Goal: Task Accomplishment & Management: Complete application form

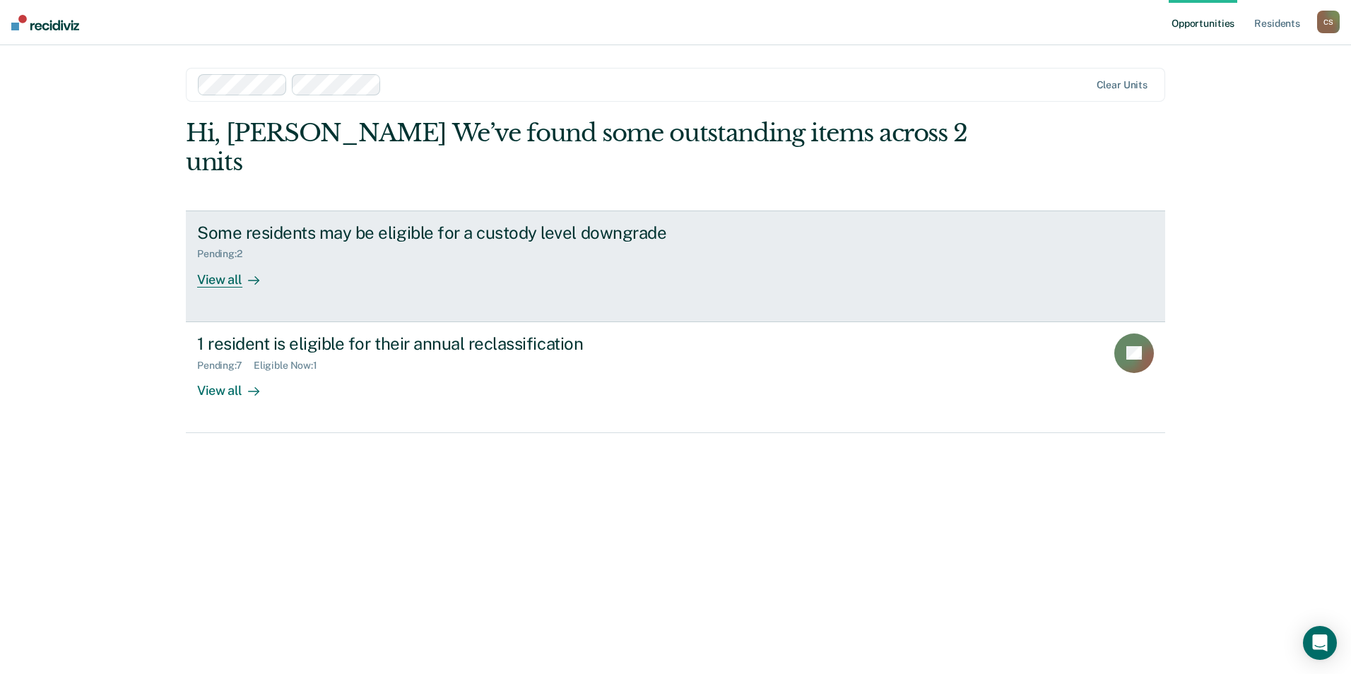
click at [331, 247] on div "Some residents may be eligible for a custody level downgrade Pending : 2 View a…" at bounding box center [462, 255] width 530 height 65
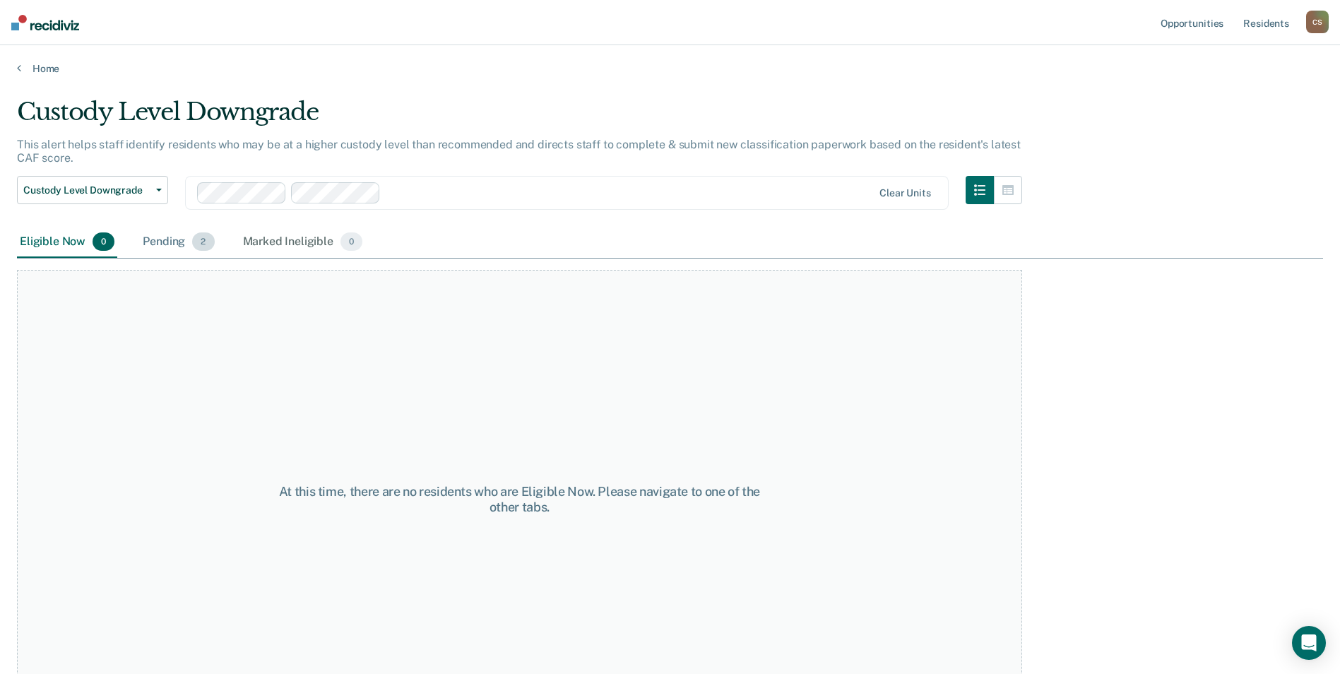
click at [183, 243] on div "Pending 2" at bounding box center [178, 242] width 77 height 31
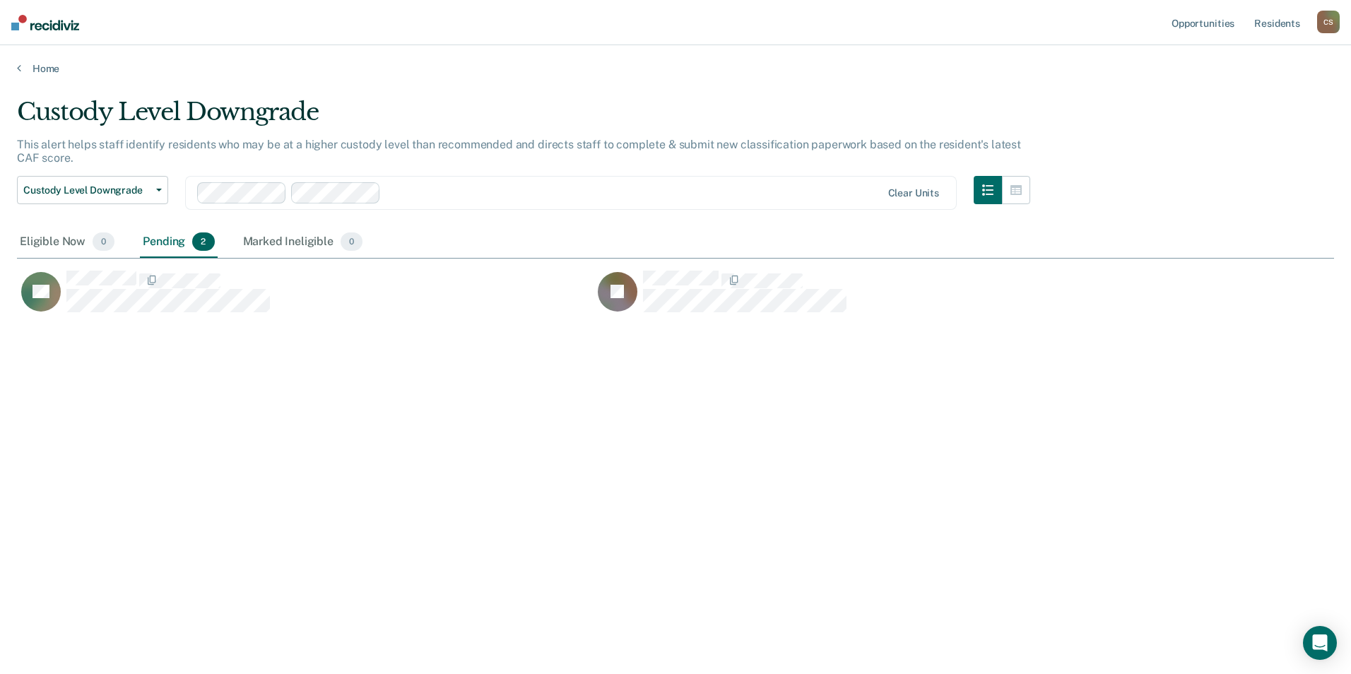
scroll to position [460, 1306]
click at [46, 66] on link "Home" at bounding box center [675, 68] width 1317 height 13
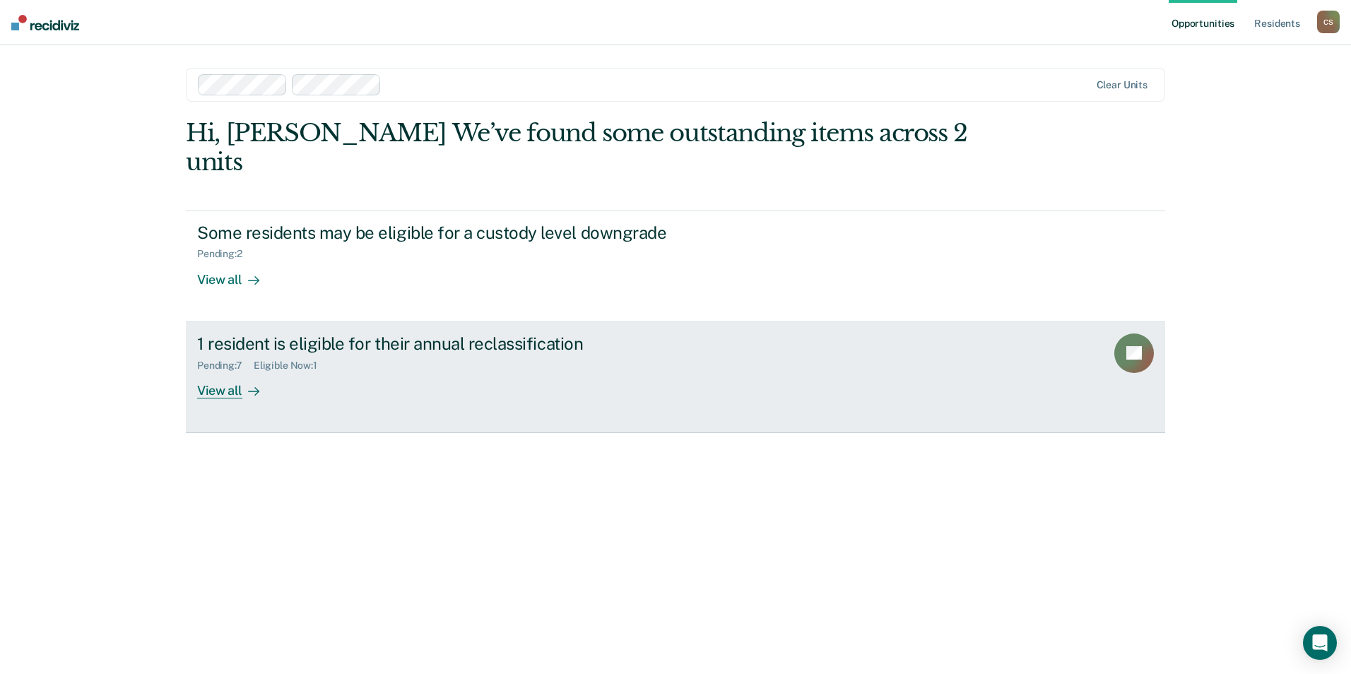
click at [247, 354] on div "Pending : 7 Eligible Now : 1" at bounding box center [445, 363] width 496 height 18
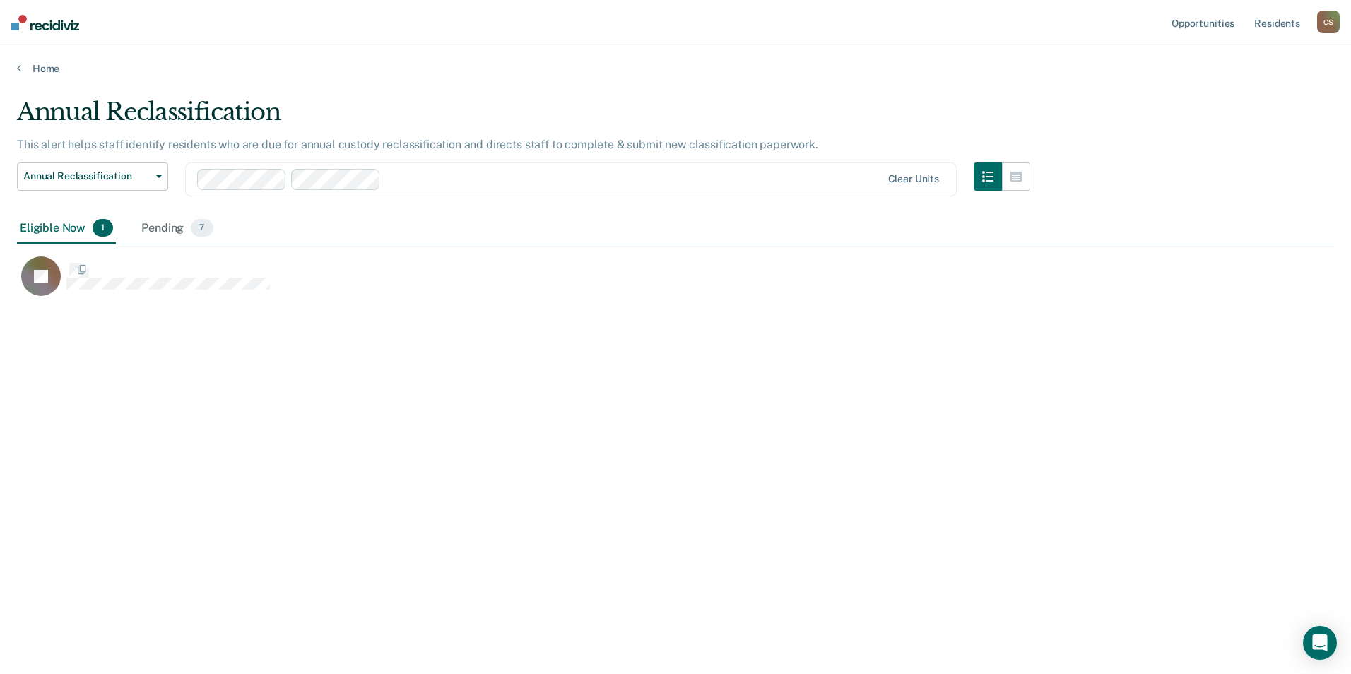
scroll to position [460, 1306]
click at [142, 225] on div "Pending 7" at bounding box center [176, 228] width 77 height 31
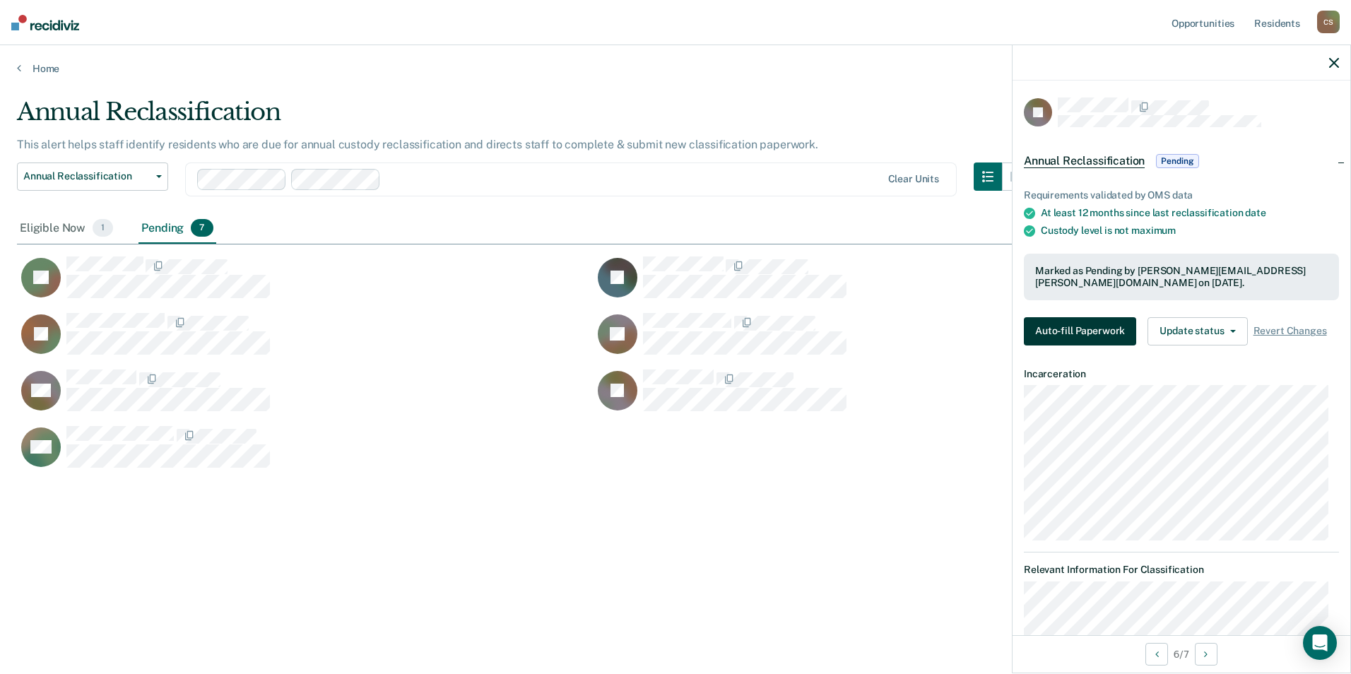
click at [1032, 327] on button "Auto-fill Paperwork" at bounding box center [1080, 331] width 112 height 28
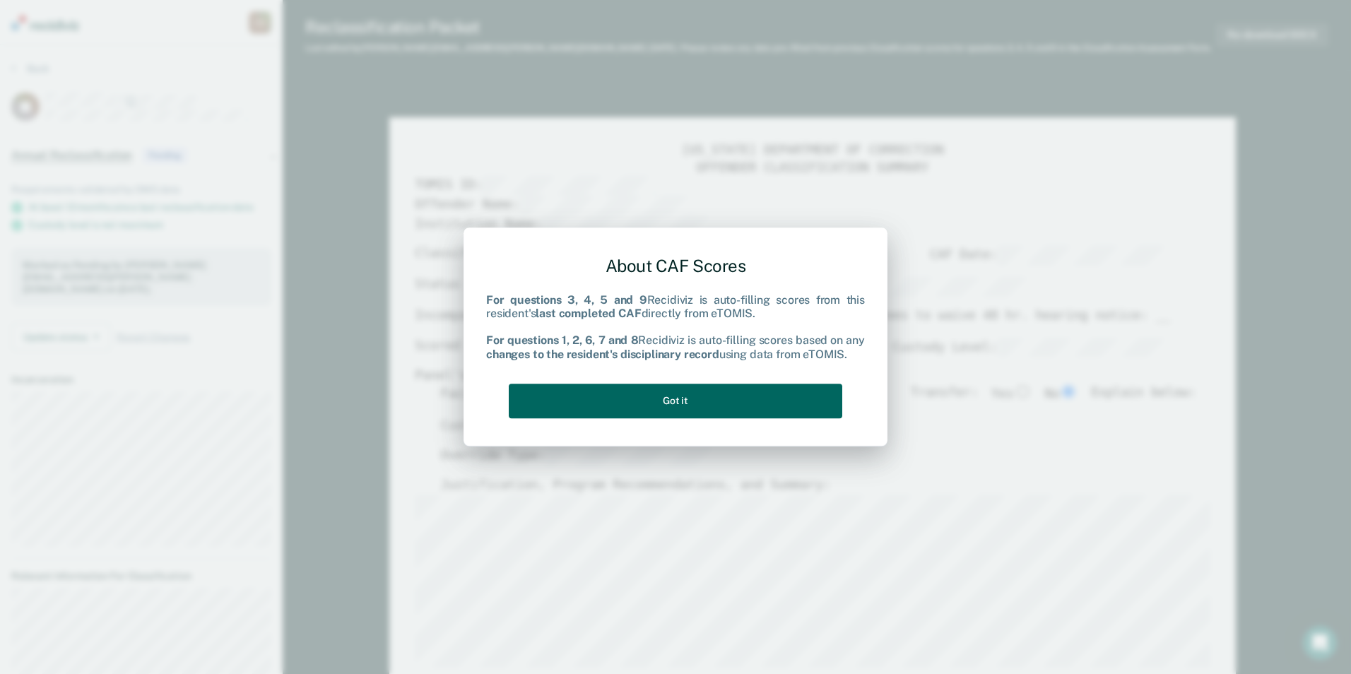
click at [707, 403] on button "Got it" at bounding box center [675, 401] width 333 height 35
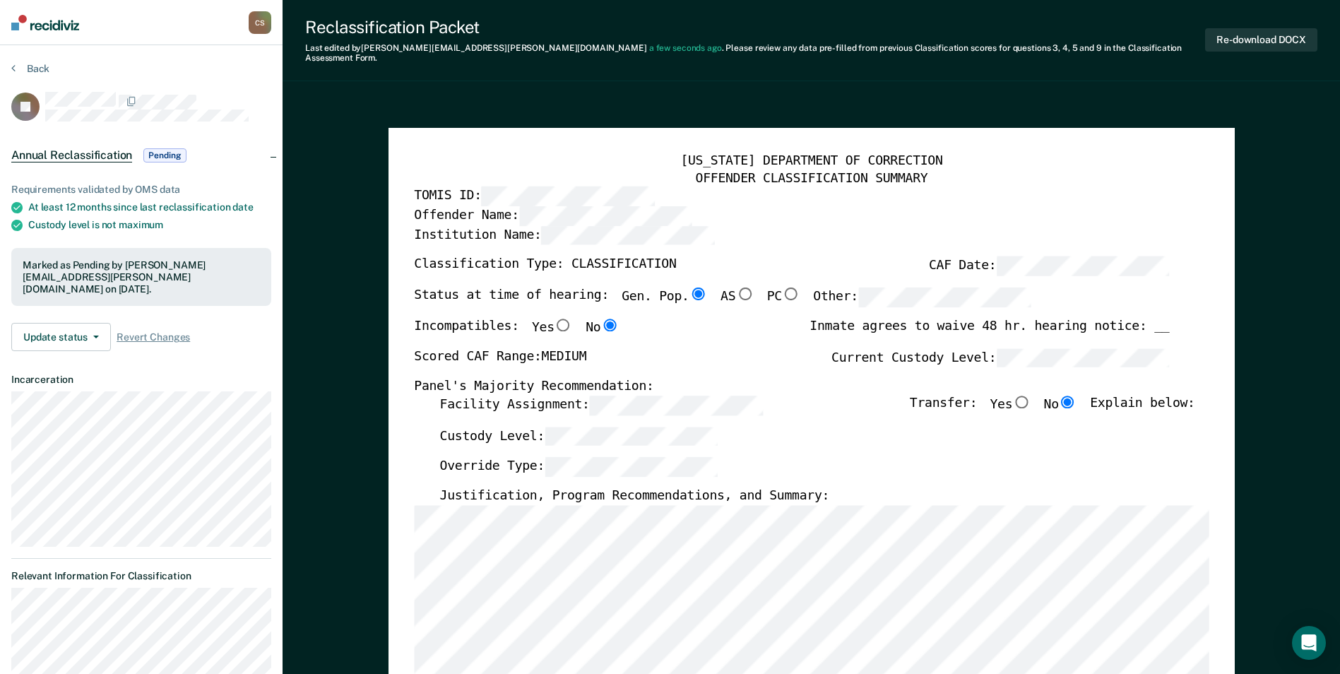
type textarea "x"
click at [32, 67] on button "Back" at bounding box center [30, 68] width 38 height 13
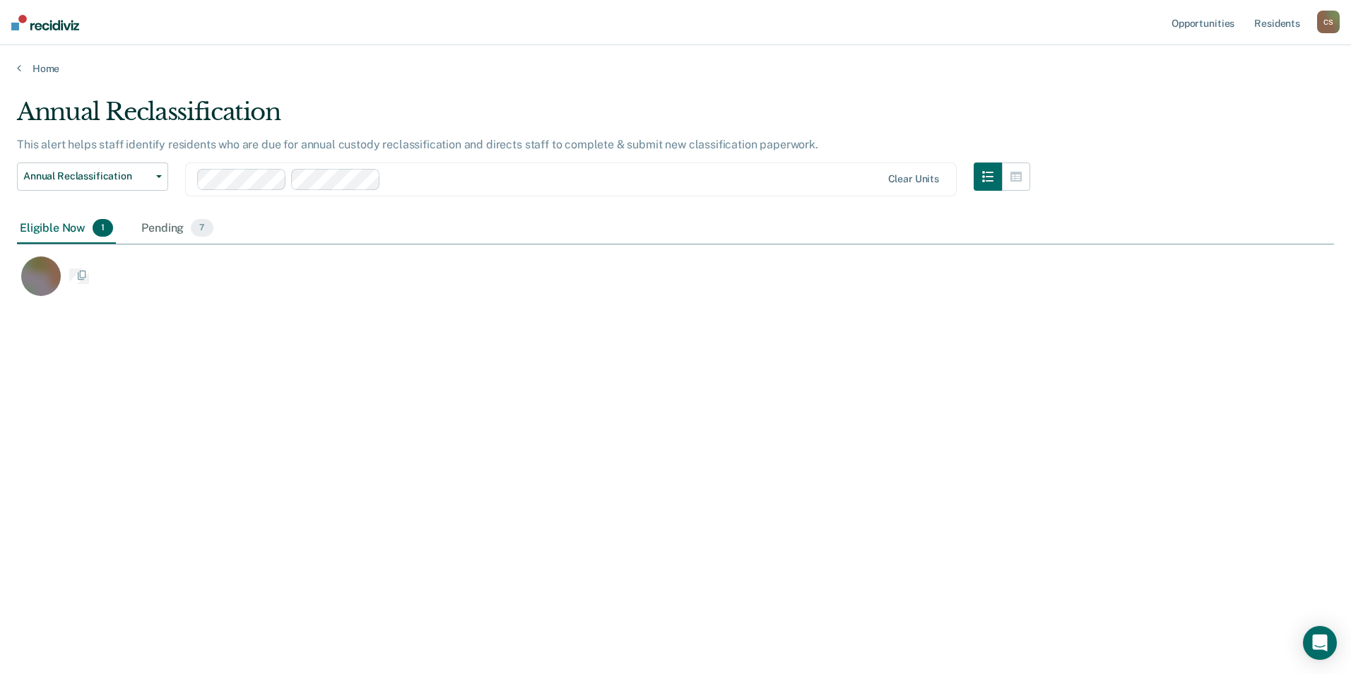
scroll to position [460, 1306]
click at [39, 71] on link "Home" at bounding box center [675, 68] width 1317 height 13
